Goal: Information Seeking & Learning: Learn about a topic

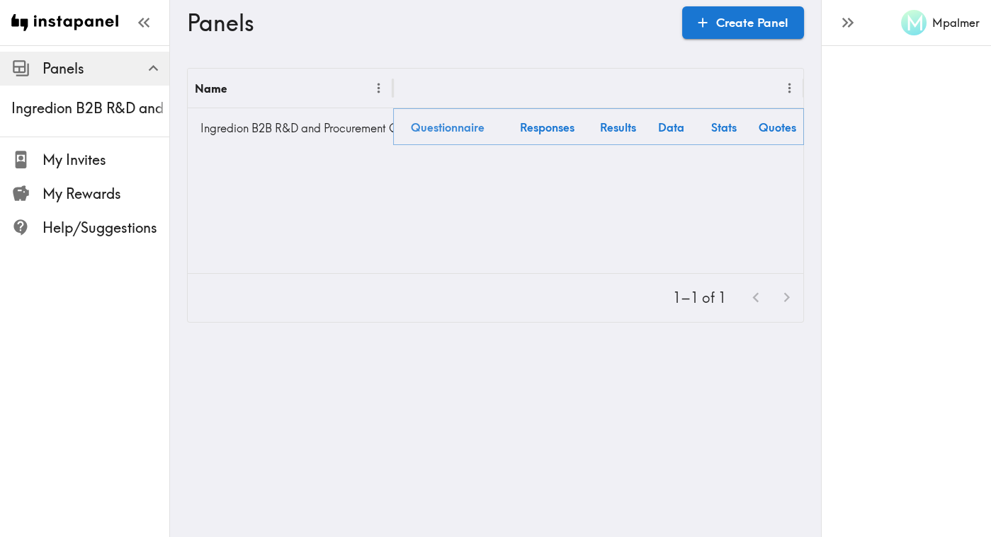
click at [445, 133] on link "Questionnaire" at bounding box center [448, 127] width 110 height 36
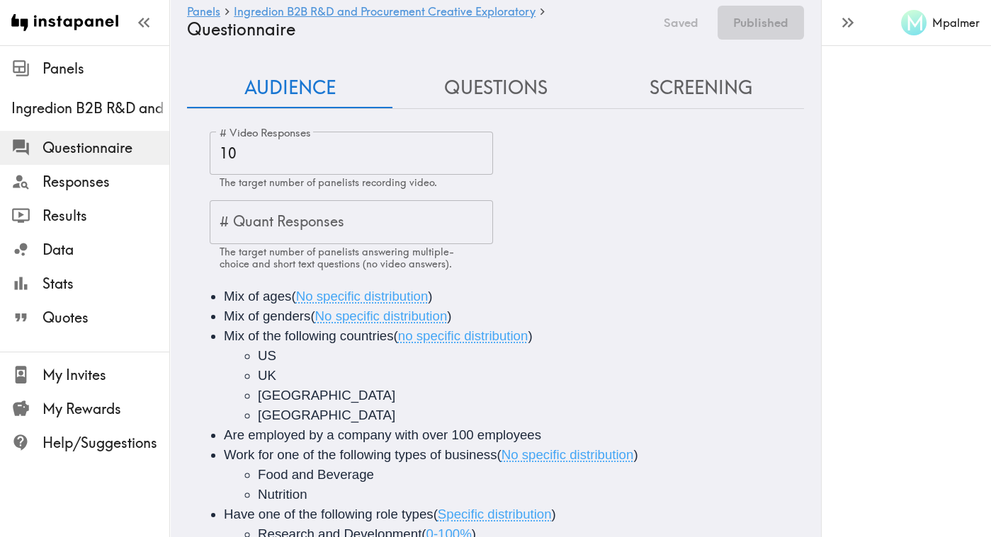
click at [535, 91] on button "Questions" at bounding box center [494, 88] width 205 height 40
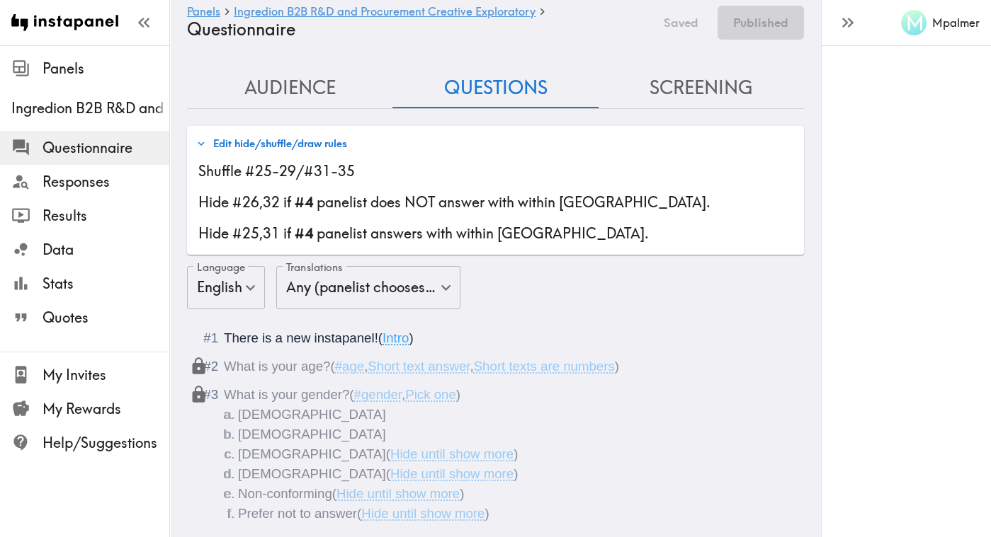
click at [670, 83] on button "Screening" at bounding box center [700, 88] width 205 height 40
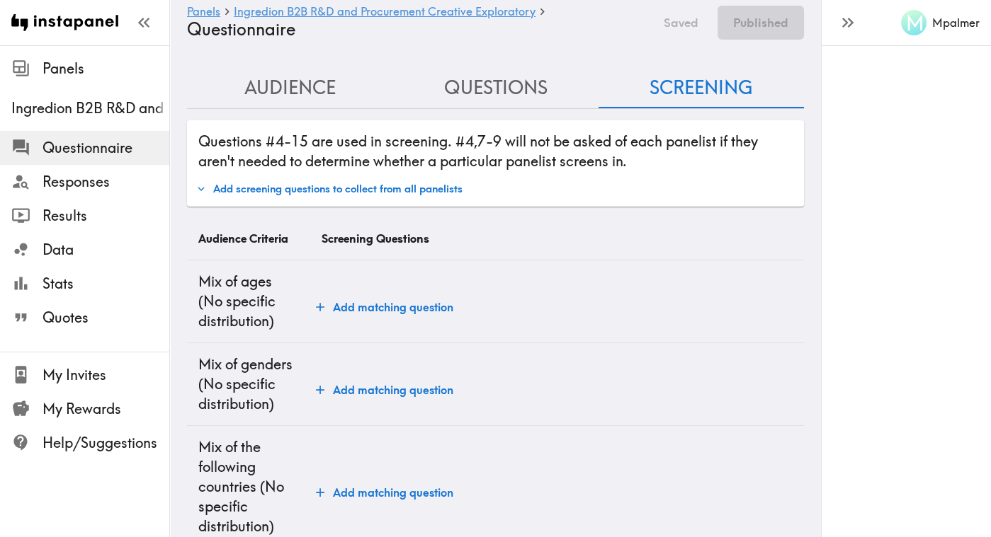
click at [463, 84] on button "Questions" at bounding box center [494, 88] width 205 height 40
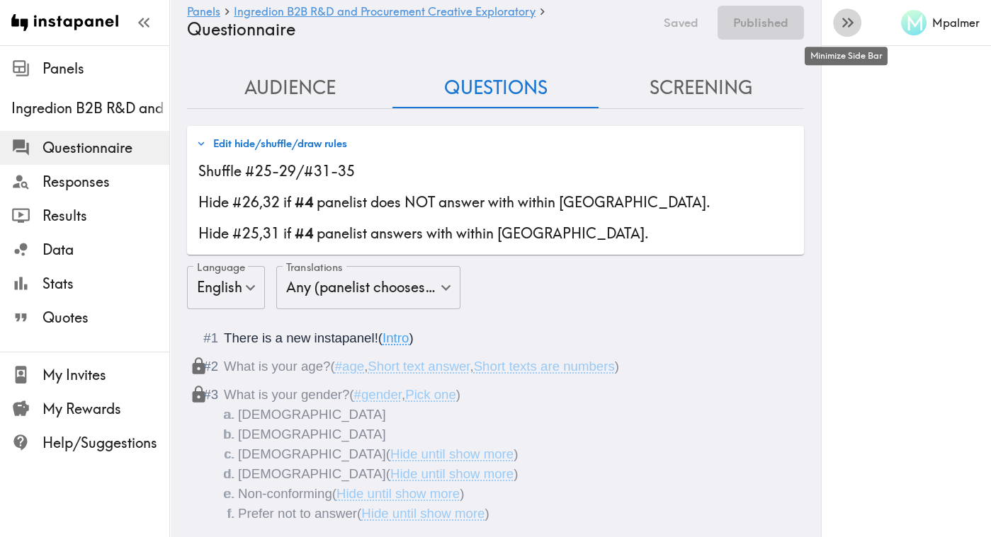
click at [846, 19] on icon "button" at bounding box center [847, 22] width 19 height 19
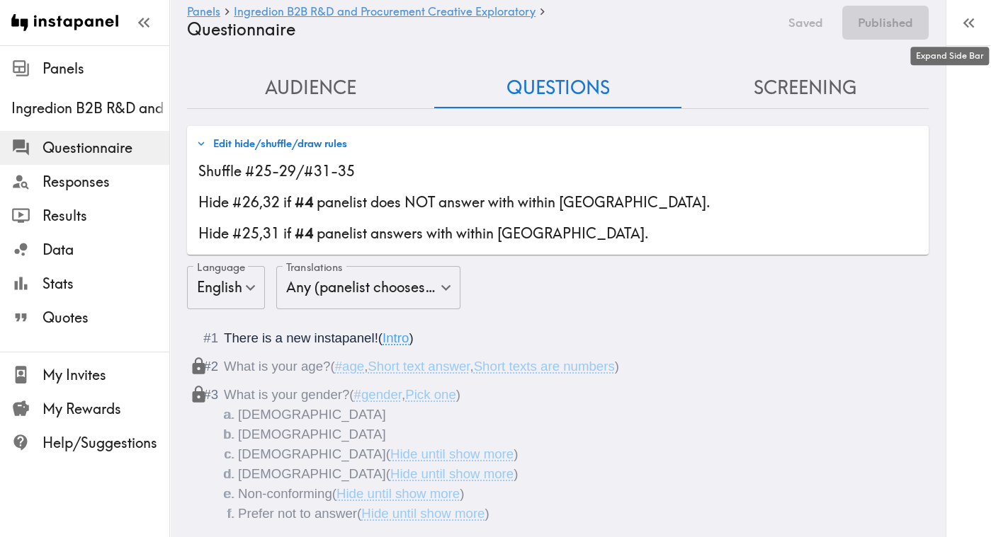
click at [113, 144] on span "Questionnaire" at bounding box center [105, 148] width 127 height 20
click at [53, 321] on span "Quotes" at bounding box center [105, 318] width 127 height 20
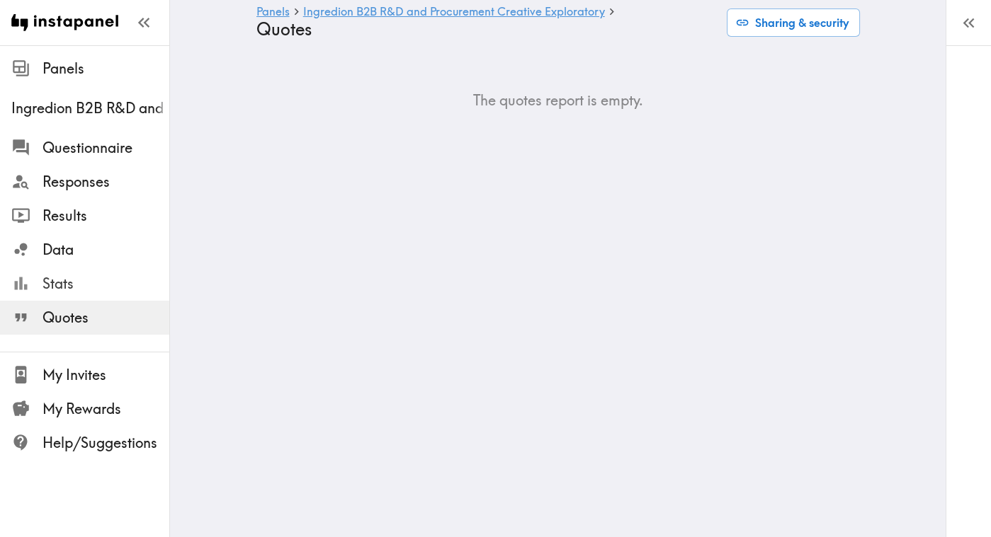
click at [52, 281] on span "Stats" at bounding box center [105, 284] width 127 height 20
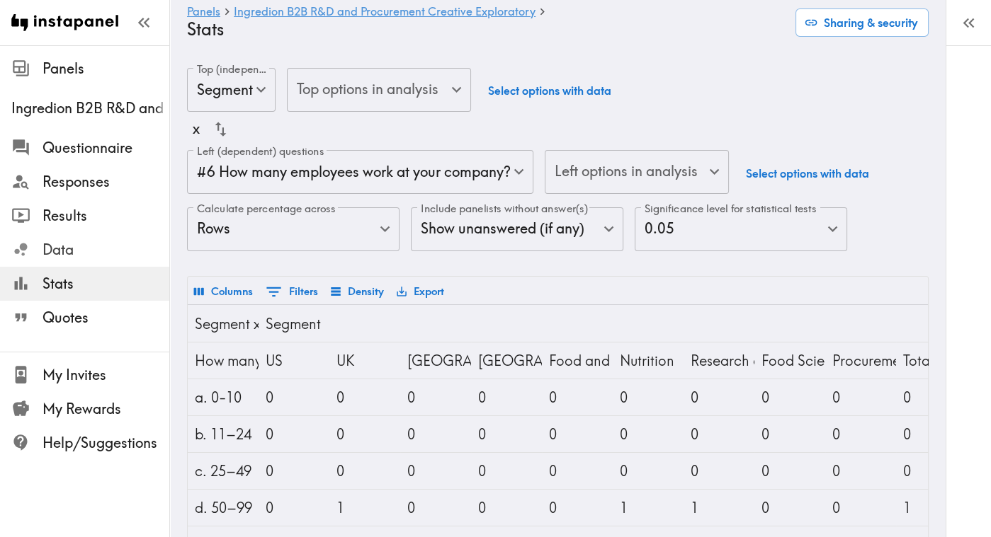
click at [55, 253] on span "Data" at bounding box center [105, 250] width 127 height 20
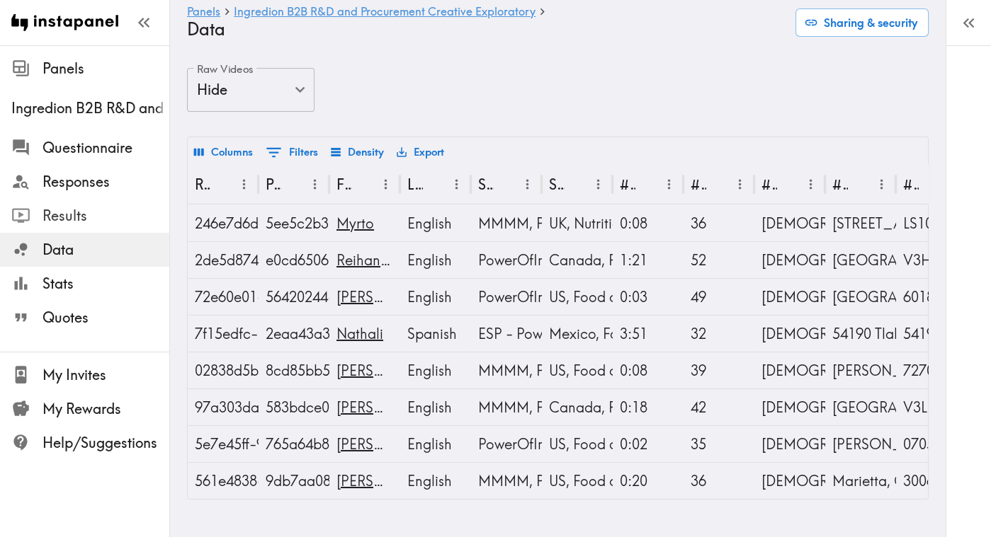
click at [59, 219] on span "Results" at bounding box center [105, 216] width 127 height 20
